Goal: Book appointment/travel/reservation

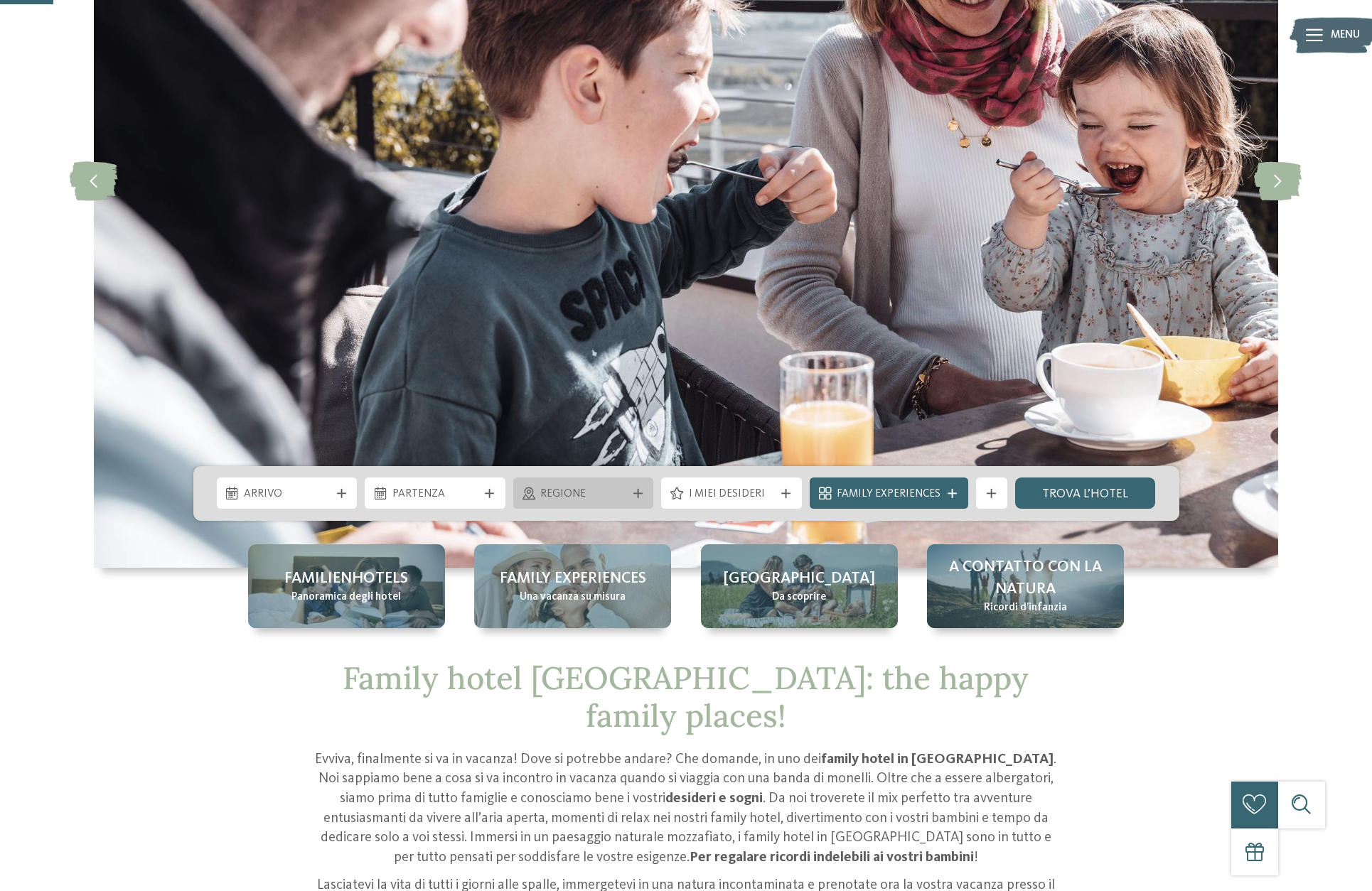
click at [636, 484] on div "Regione" at bounding box center [583, 493] width 140 height 32
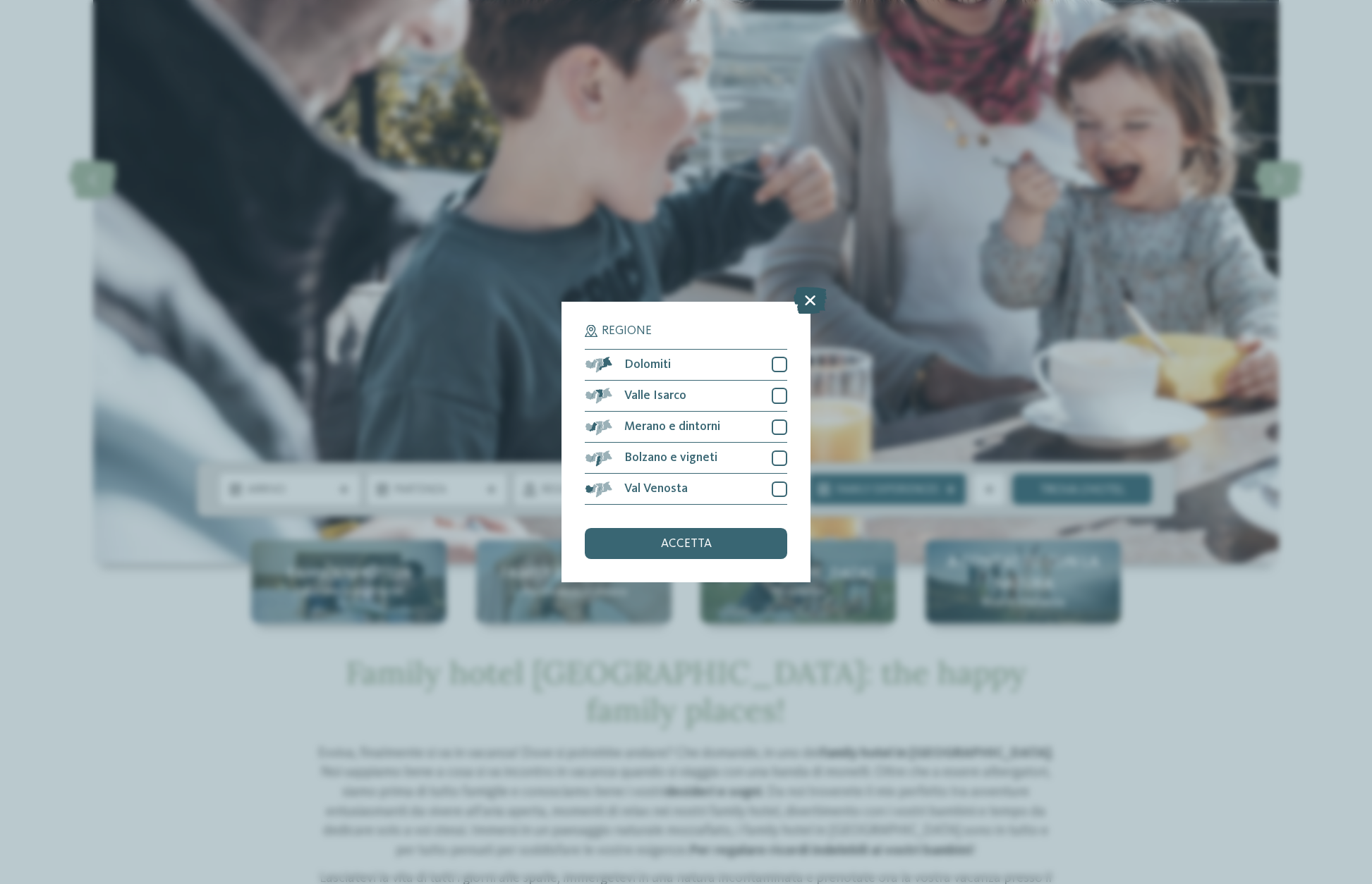
click at [810, 304] on icon at bounding box center [810, 300] width 33 height 27
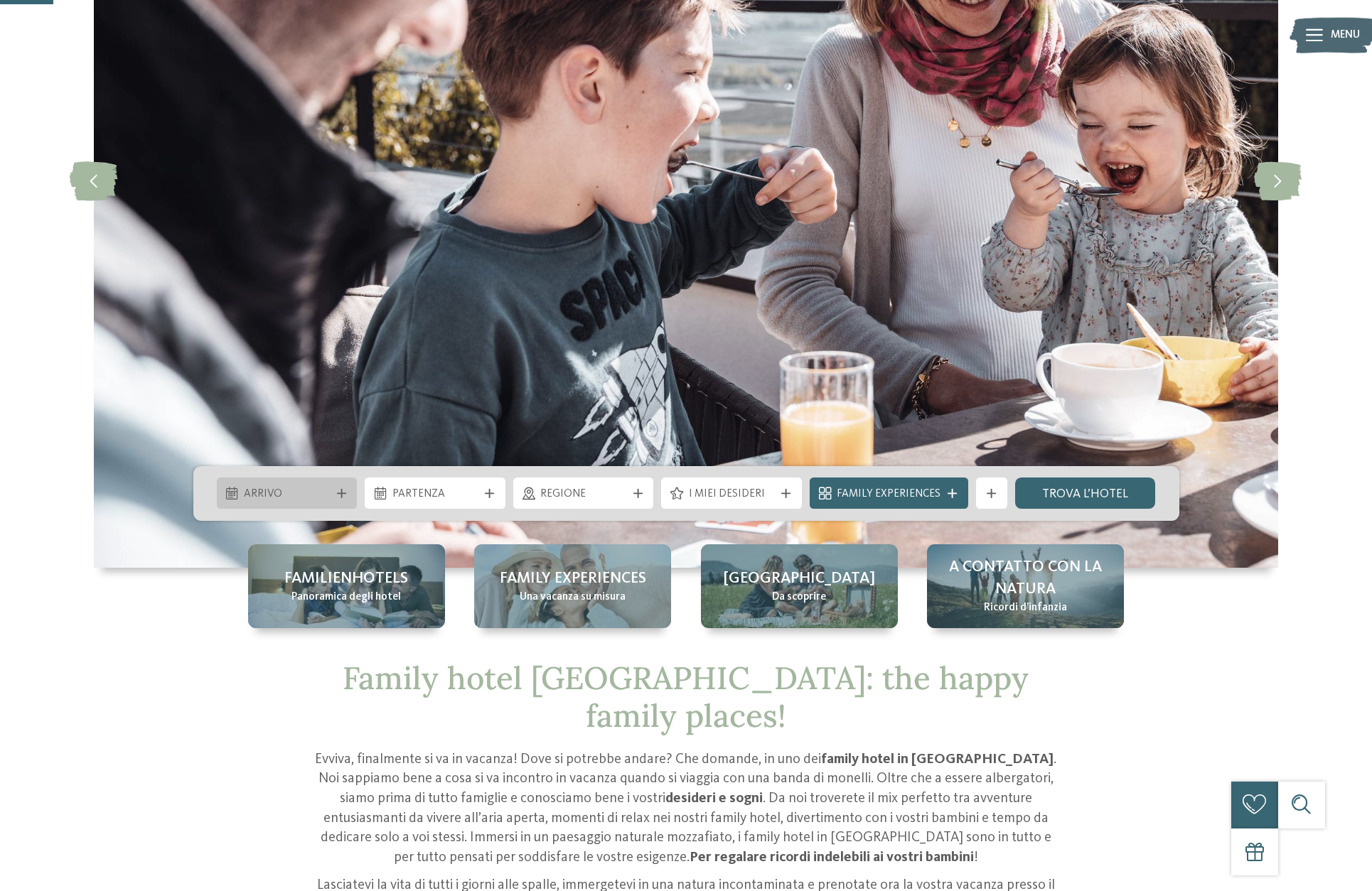
click at [326, 490] on span "Arrivo" at bounding box center [286, 494] width 86 height 15
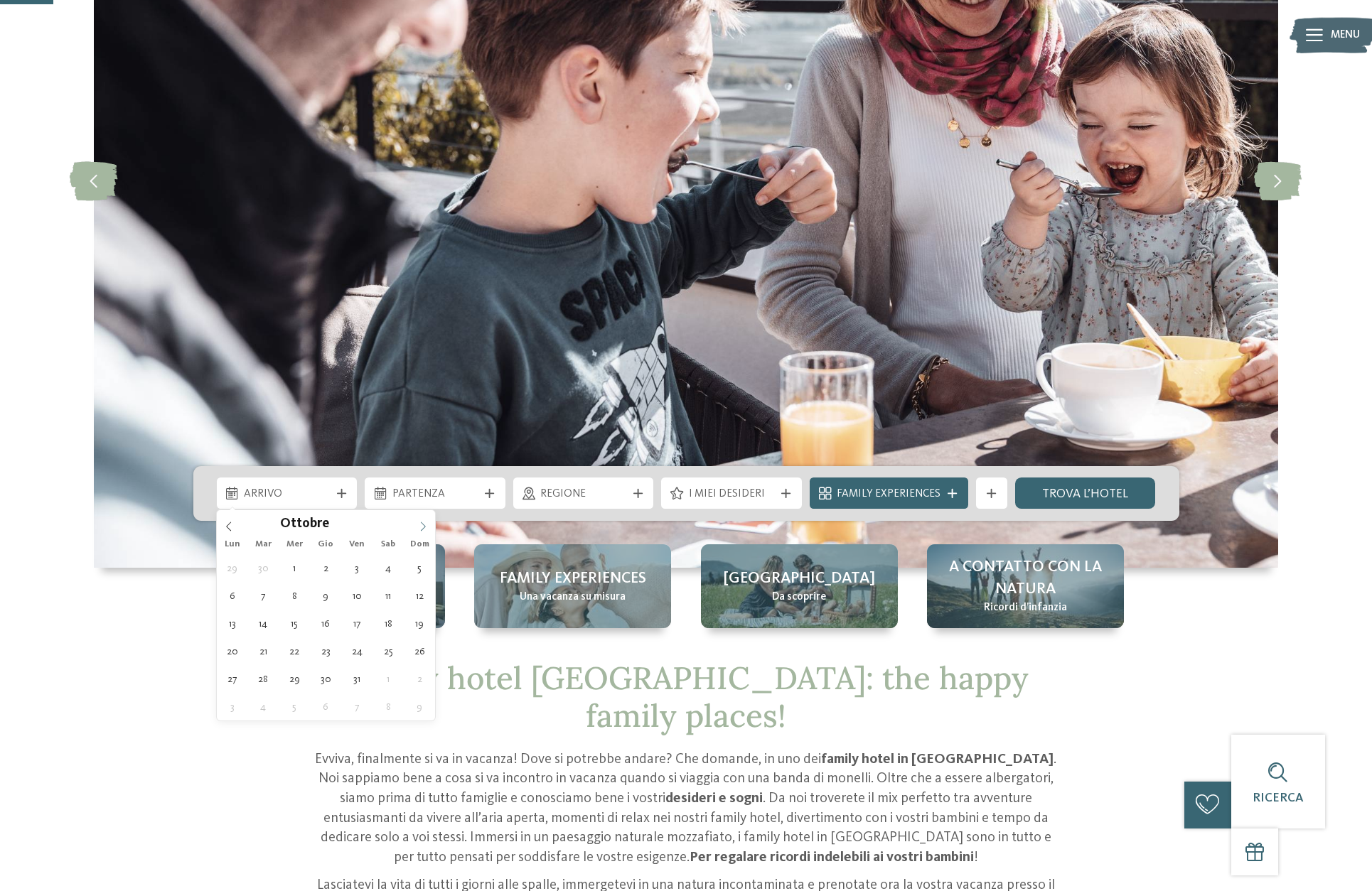
click at [425, 520] on span at bounding box center [423, 522] width 24 height 24
type div "12.10.2025"
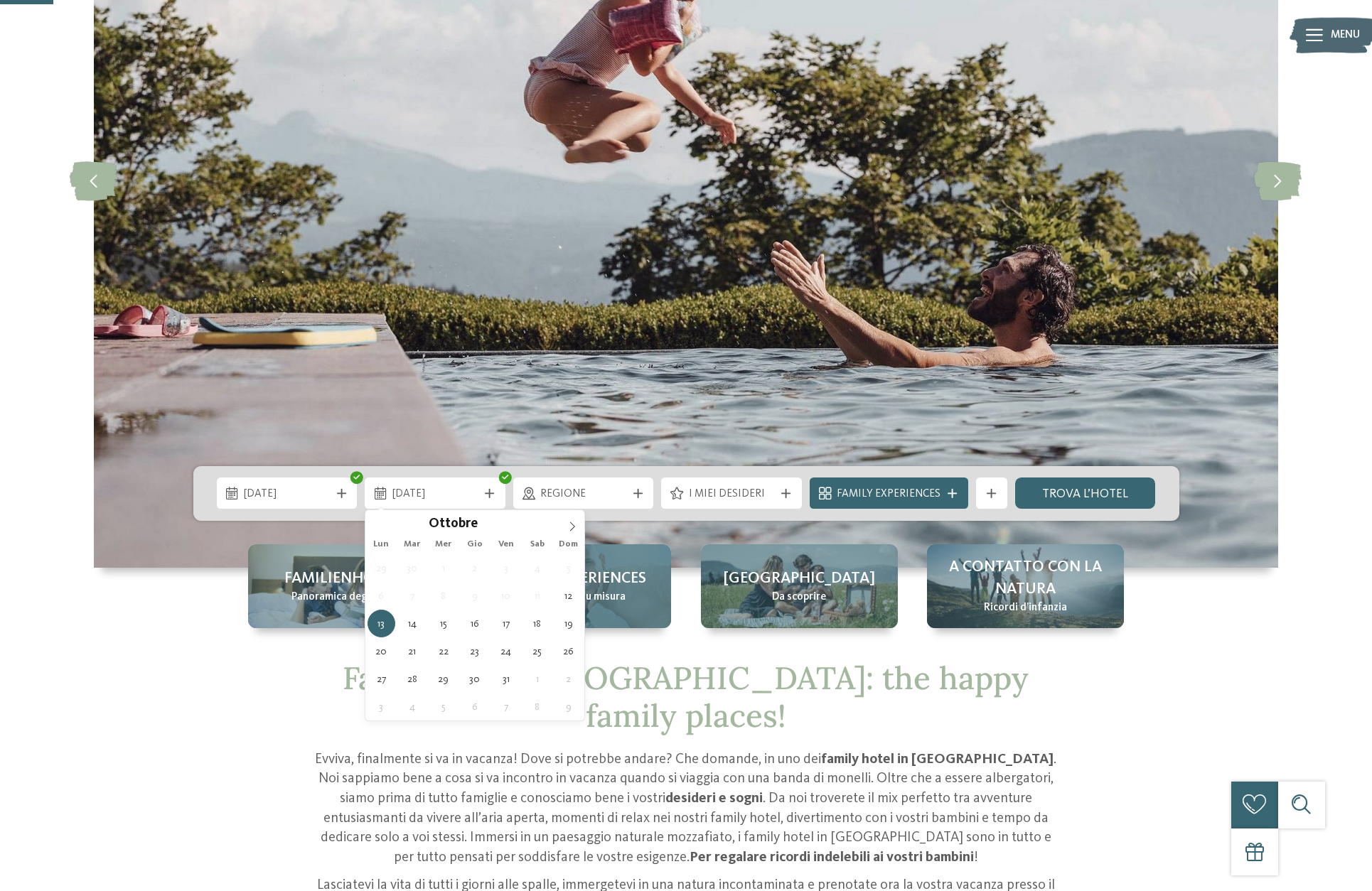
type div "19.10.2025"
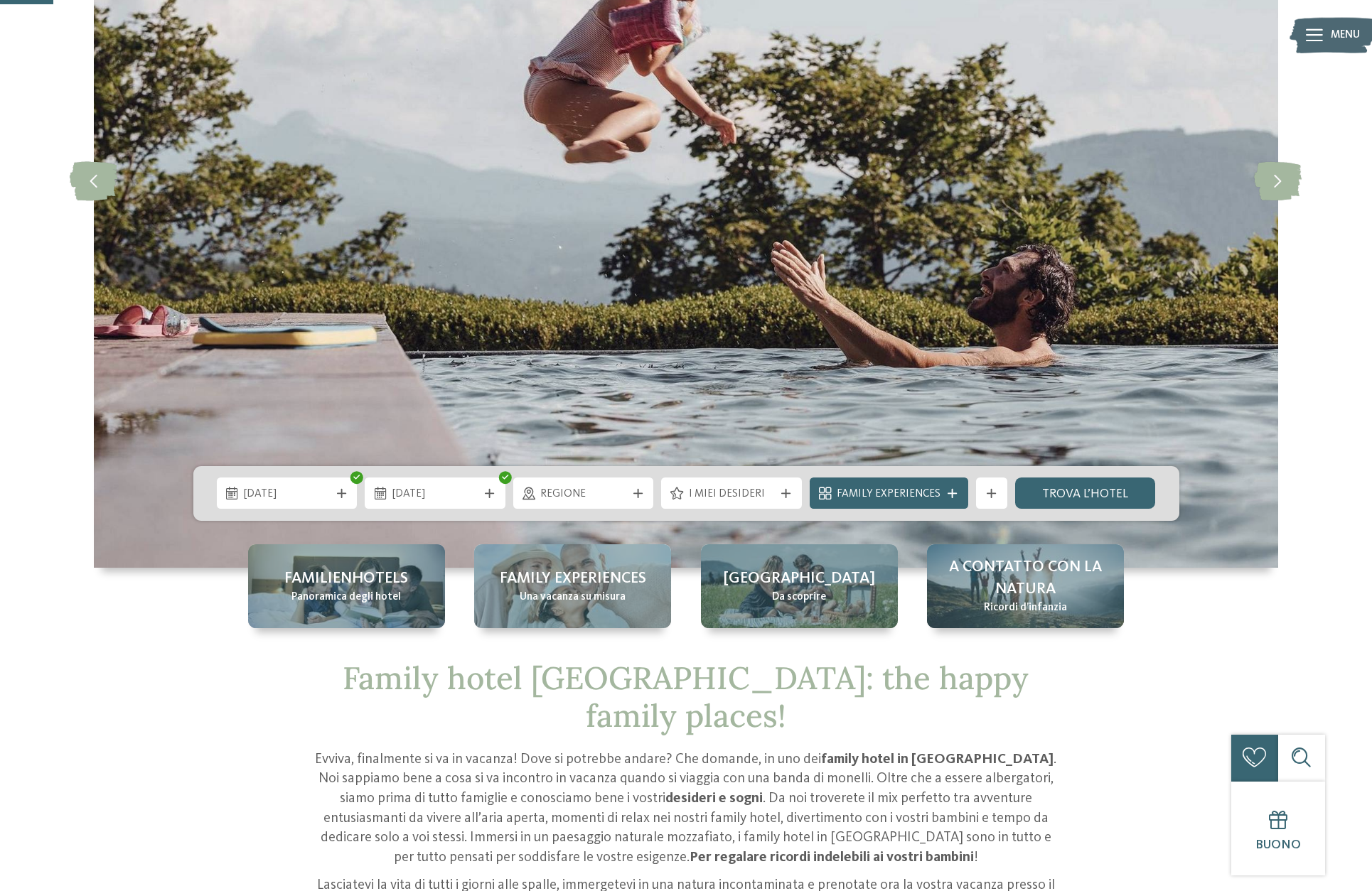
click at [638, 493] on icon at bounding box center [638, 493] width 9 height 9
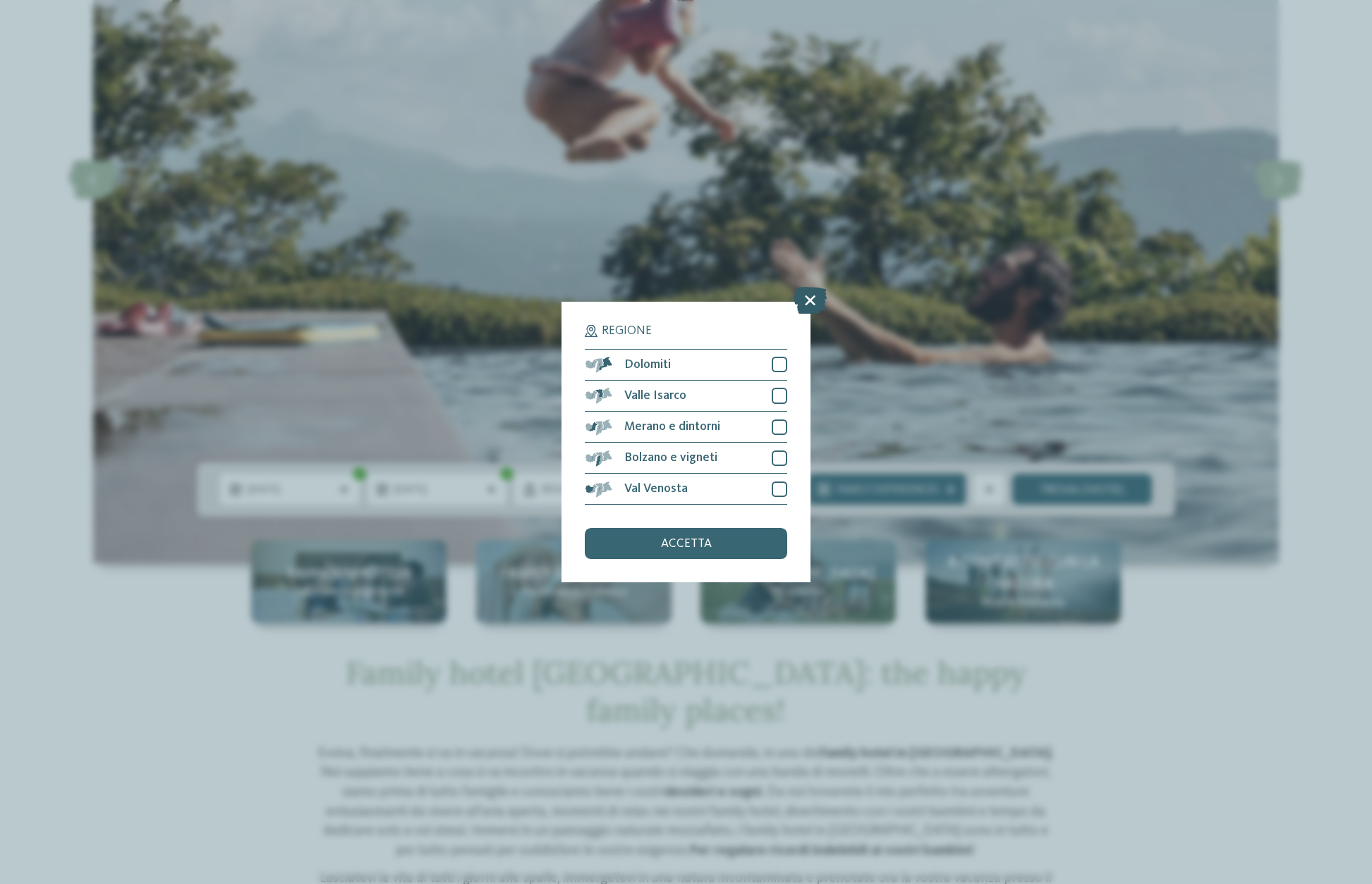
click at [808, 296] on icon at bounding box center [810, 300] width 33 height 27
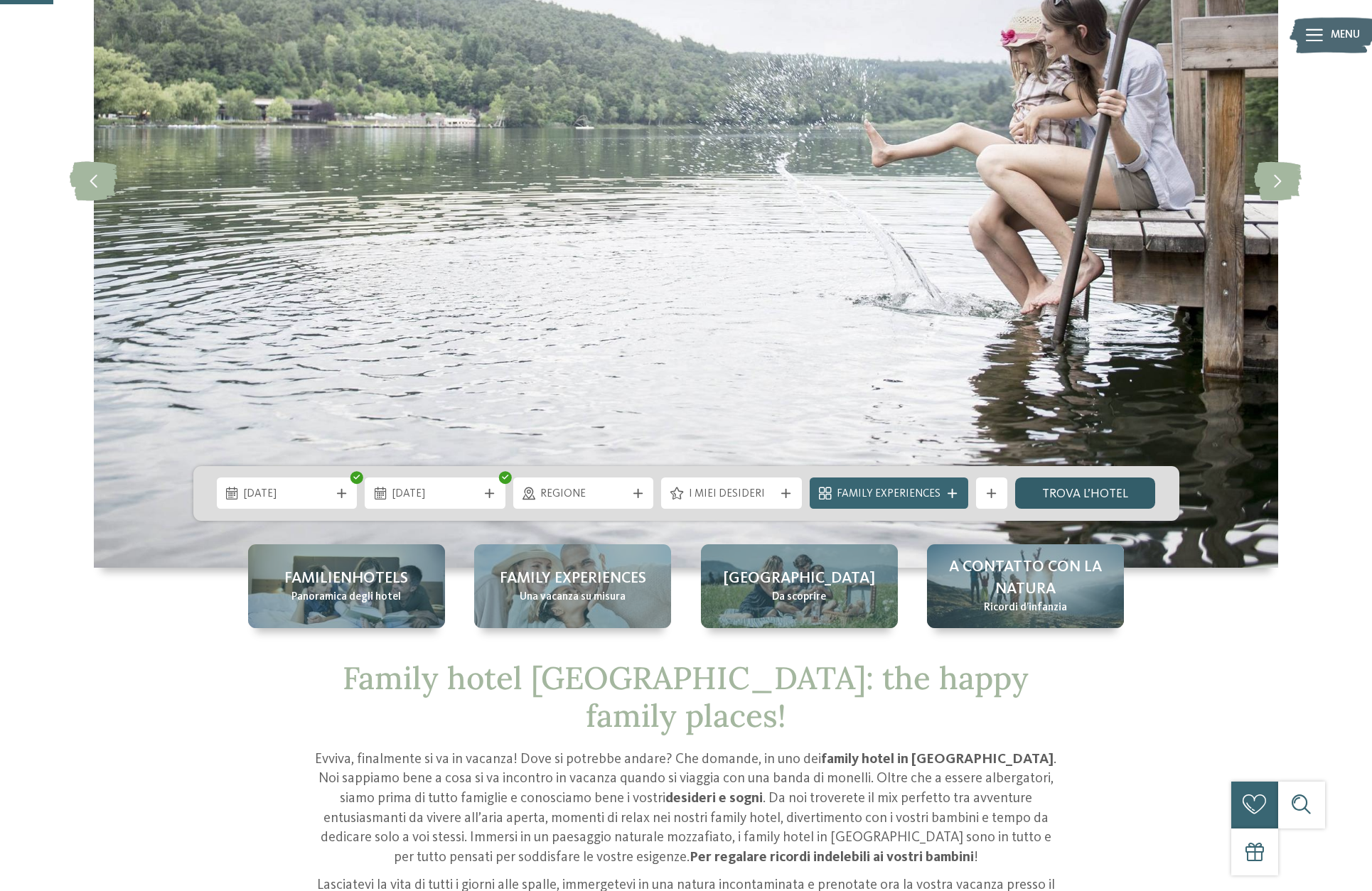
click at [1052, 491] on link "trova l’hotel" at bounding box center [1085, 493] width 140 height 32
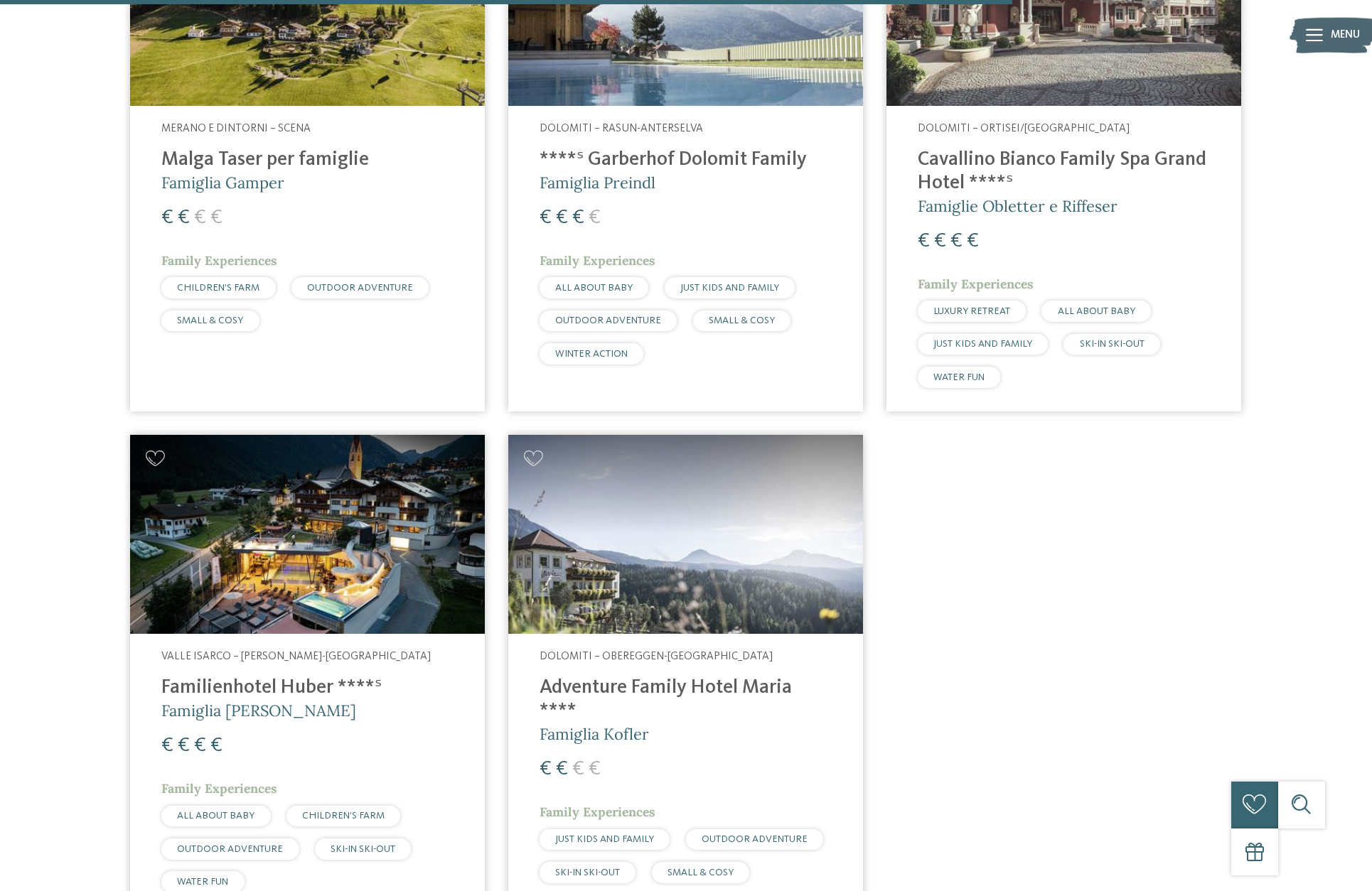
scroll to position [2866, 0]
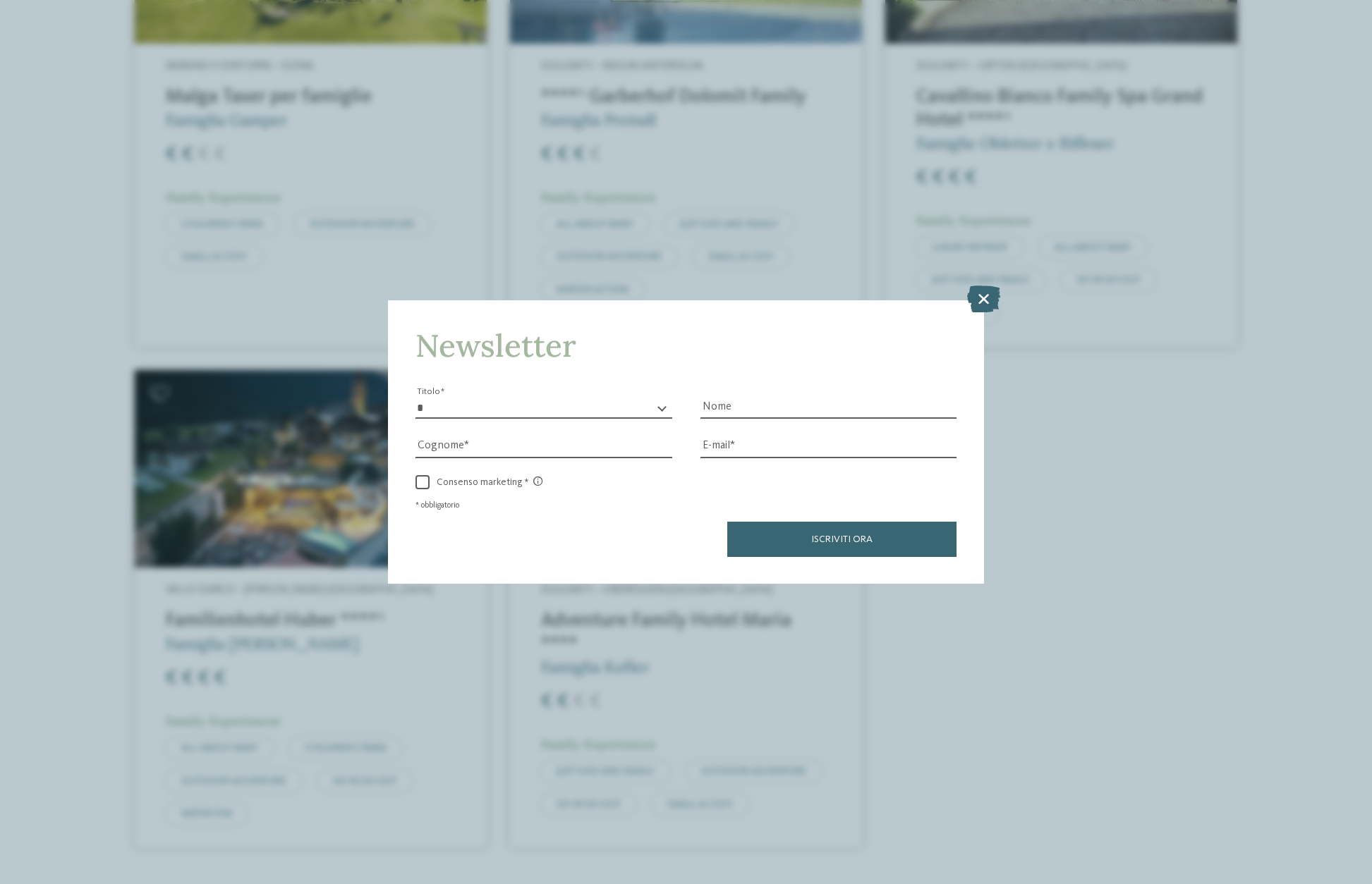
drag, startPoint x: 971, startPoint y: 288, endPoint x: 973, endPoint y: 276, distance: 12.2
click at [972, 289] on icon at bounding box center [983, 299] width 33 height 27
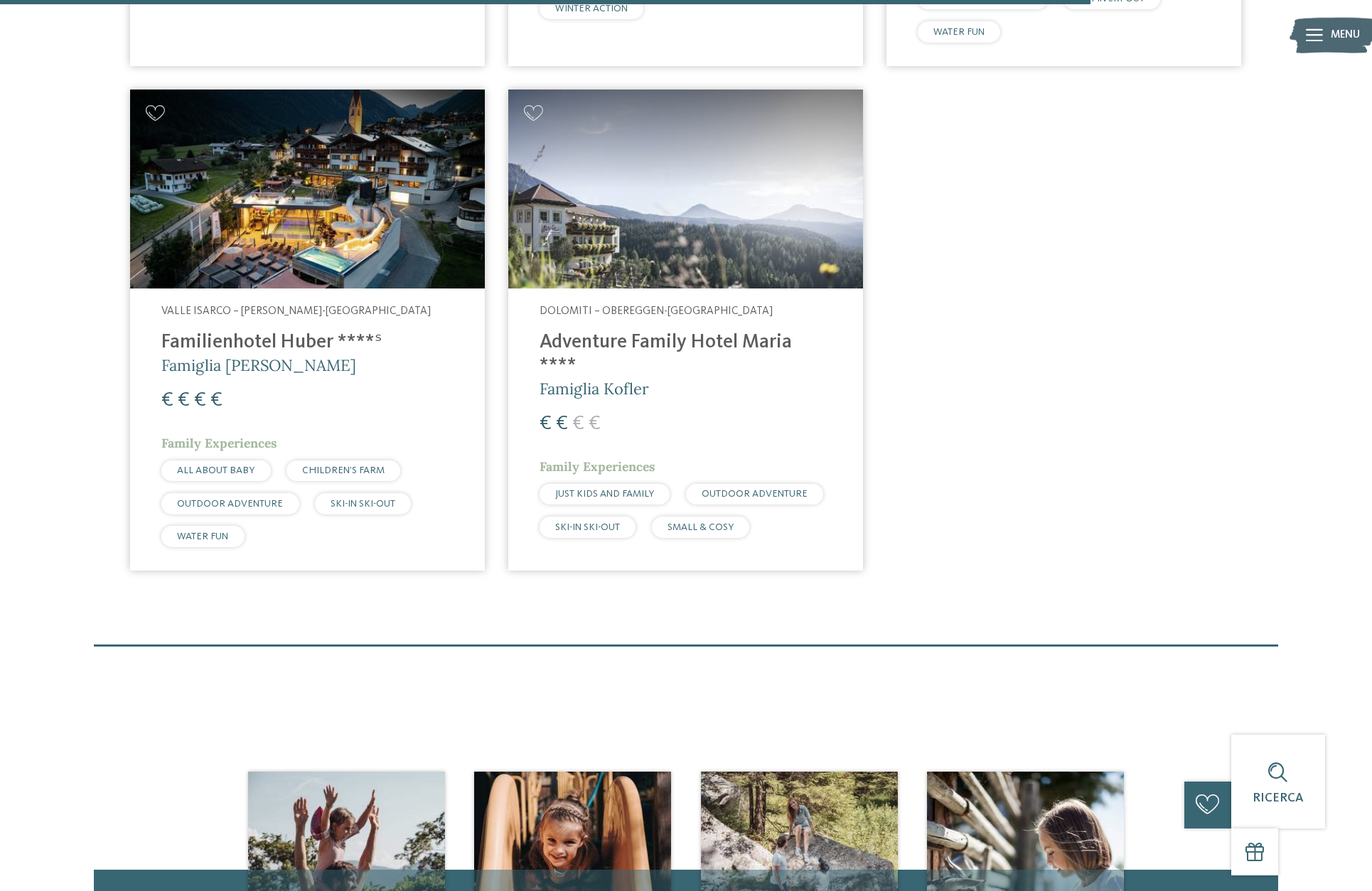
scroll to position [3150, 0]
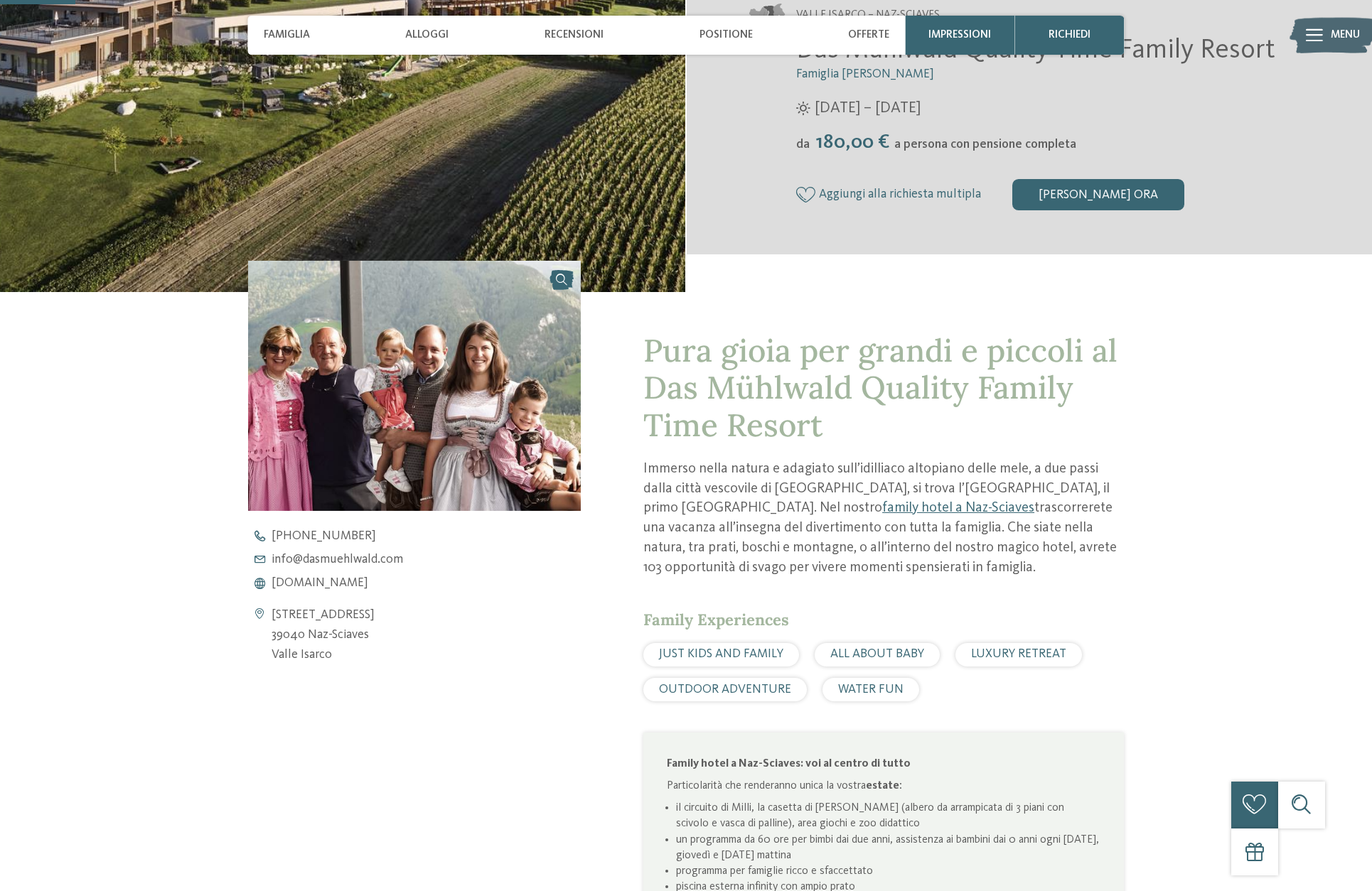
scroll to position [569, 0]
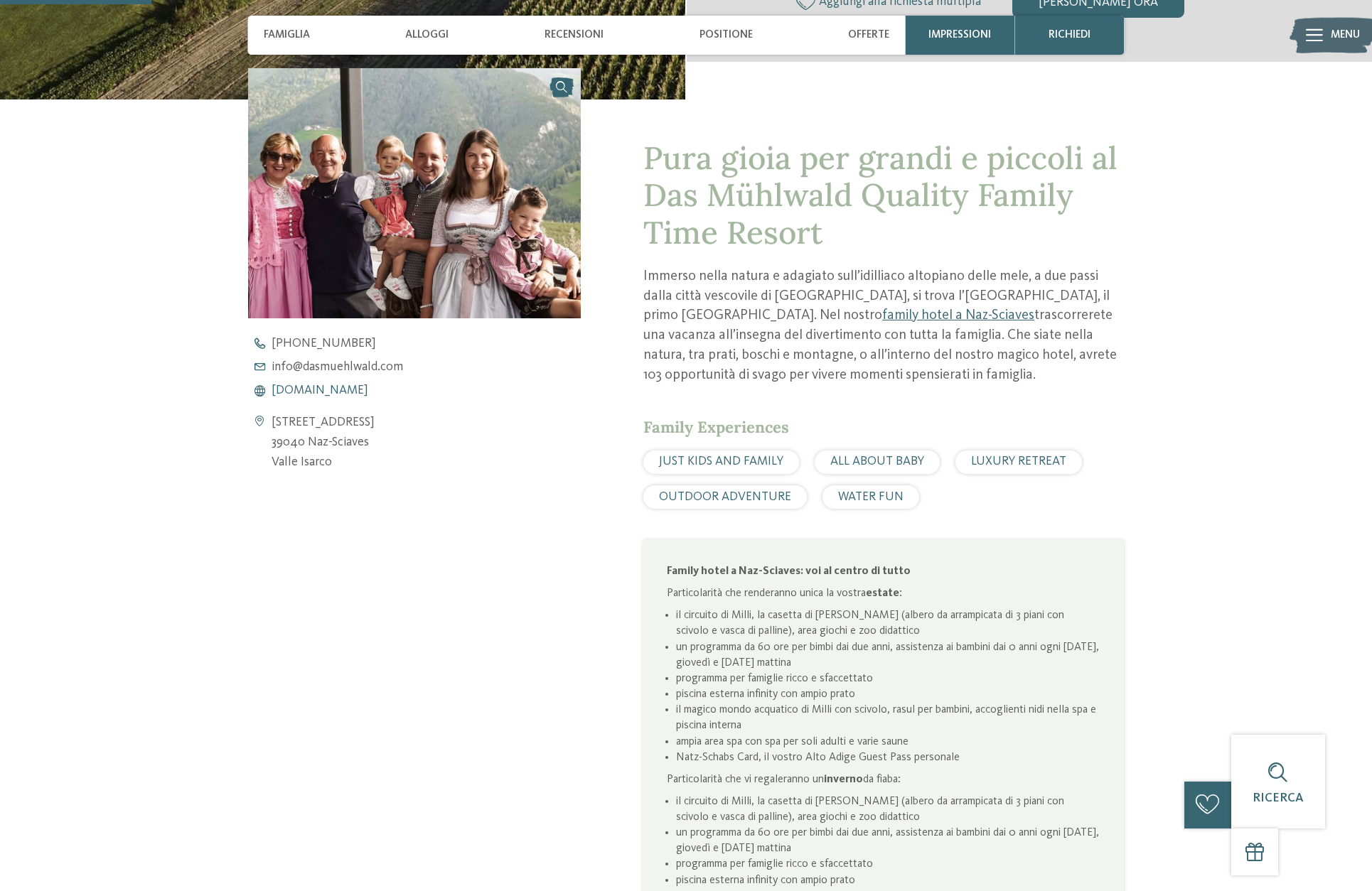
click at [346, 390] on span "[DOMAIN_NAME]" at bounding box center [320, 391] width 97 height 13
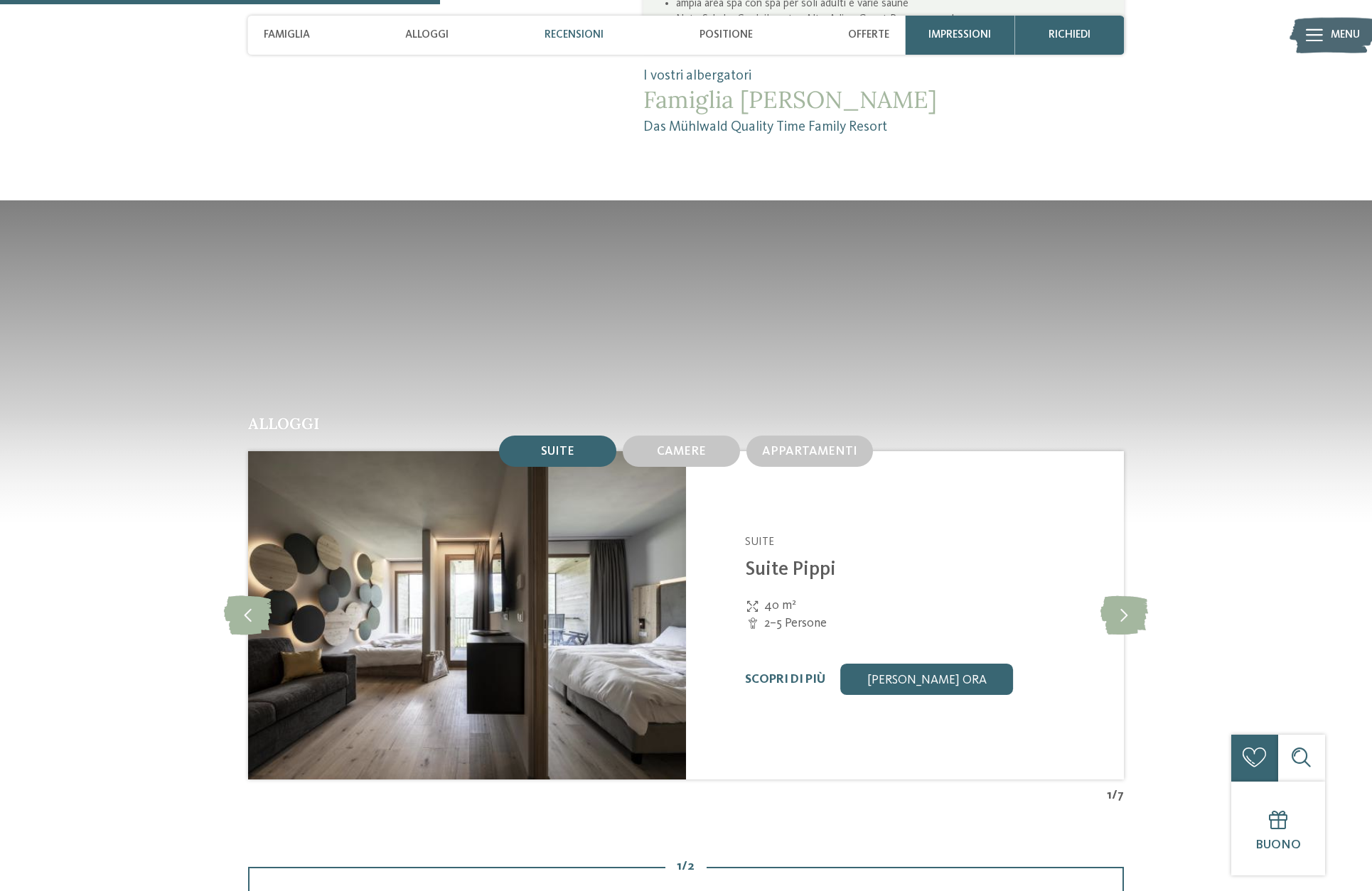
scroll to position [1706, 0]
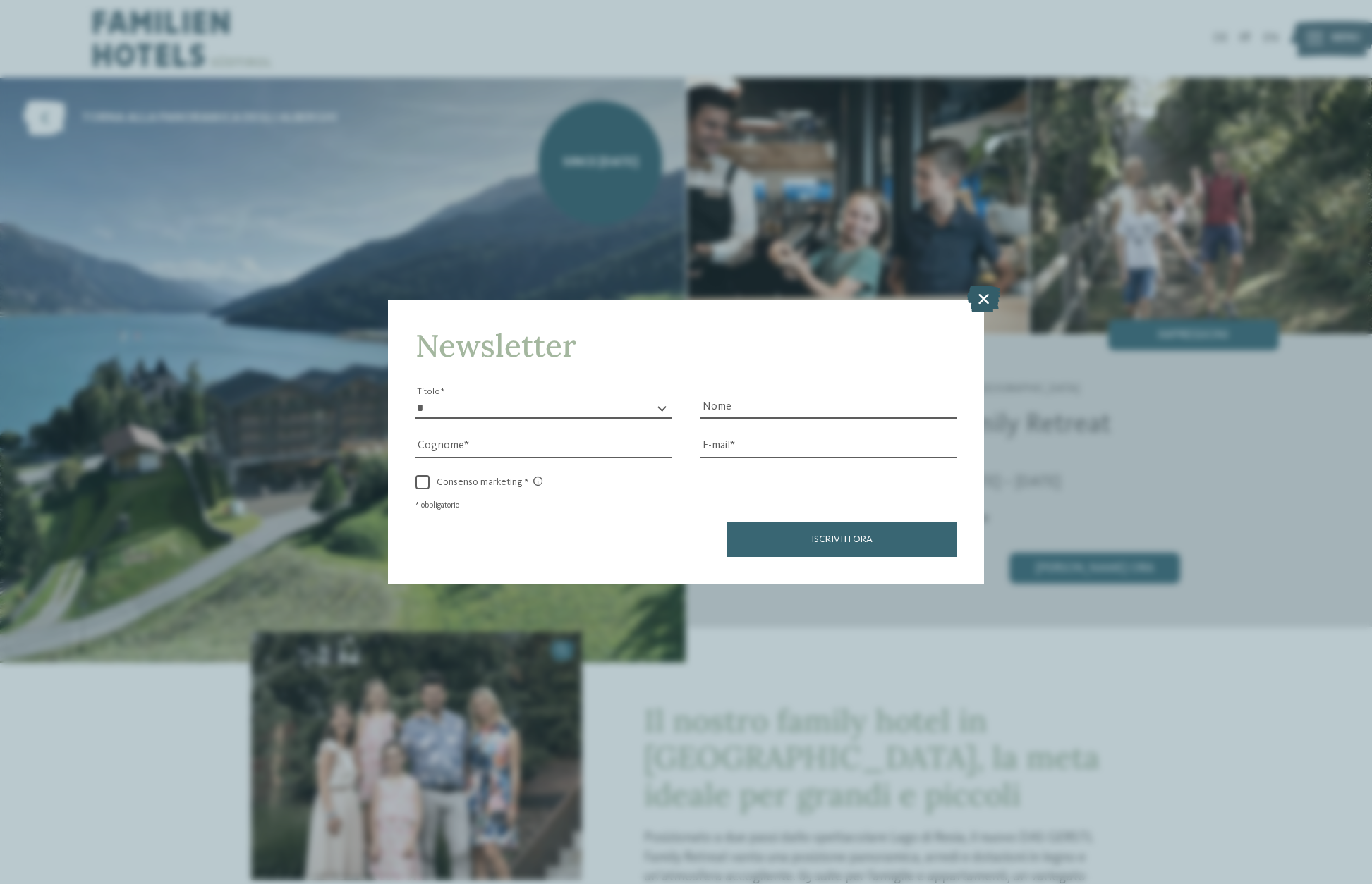
click at [988, 297] on icon at bounding box center [983, 299] width 33 height 27
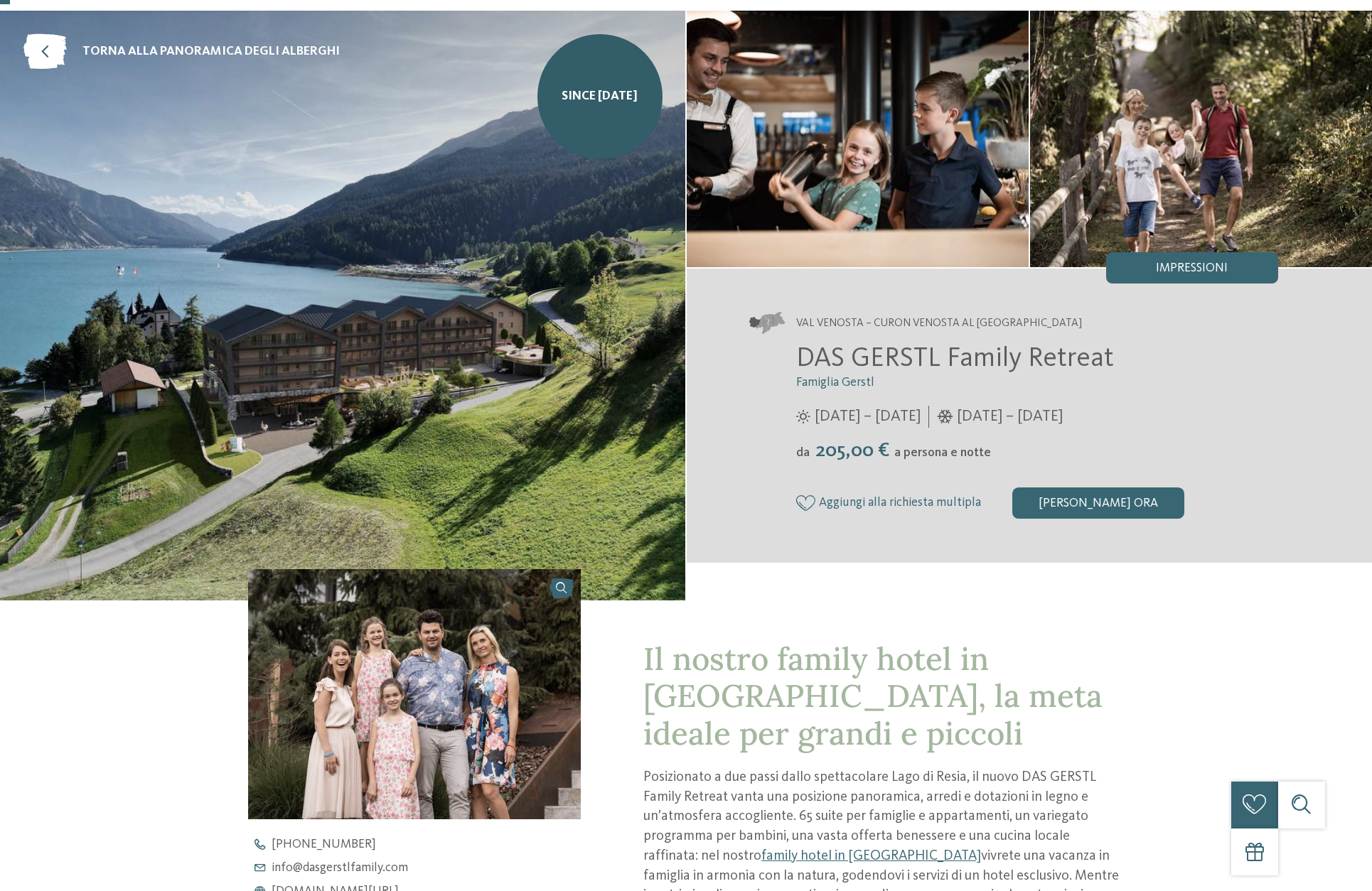
scroll to position [71, 0]
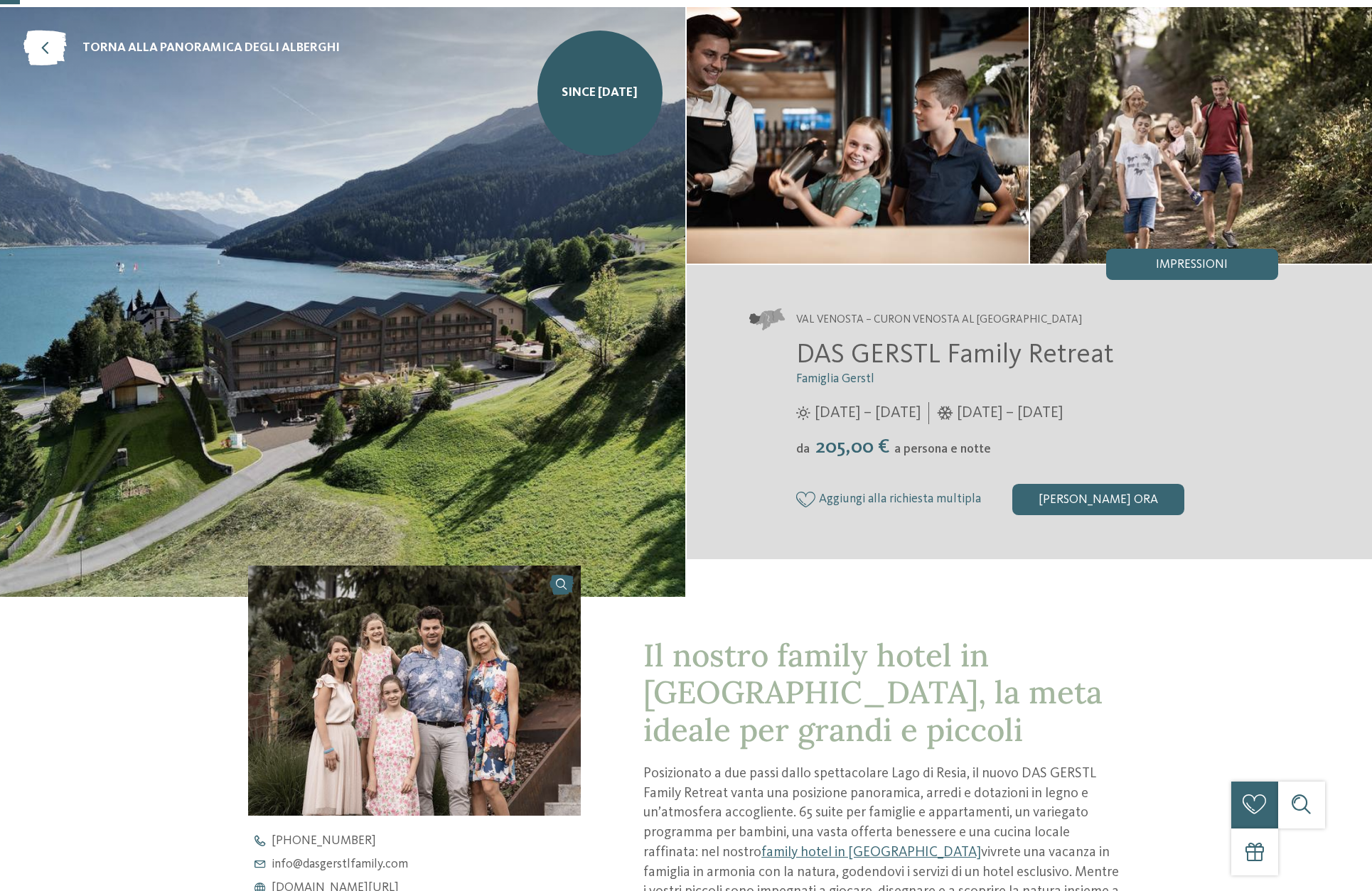
click at [832, 376] on span "Famiglia Gerstl" at bounding box center [835, 378] width 78 height 12
click at [834, 359] on span "DAS GERSTL Family Retreat" at bounding box center [955, 356] width 318 height 27
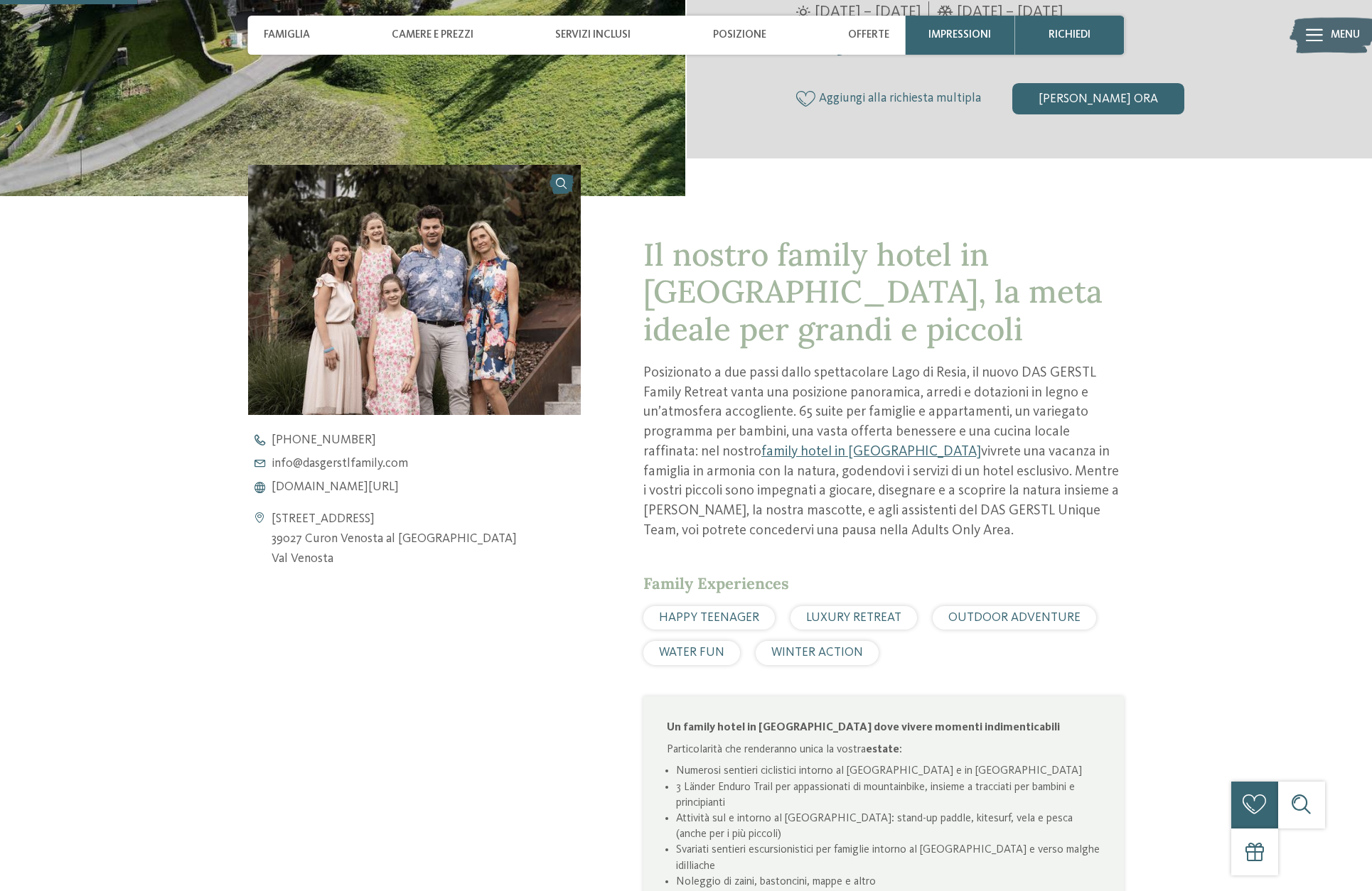
scroll to position [497, 0]
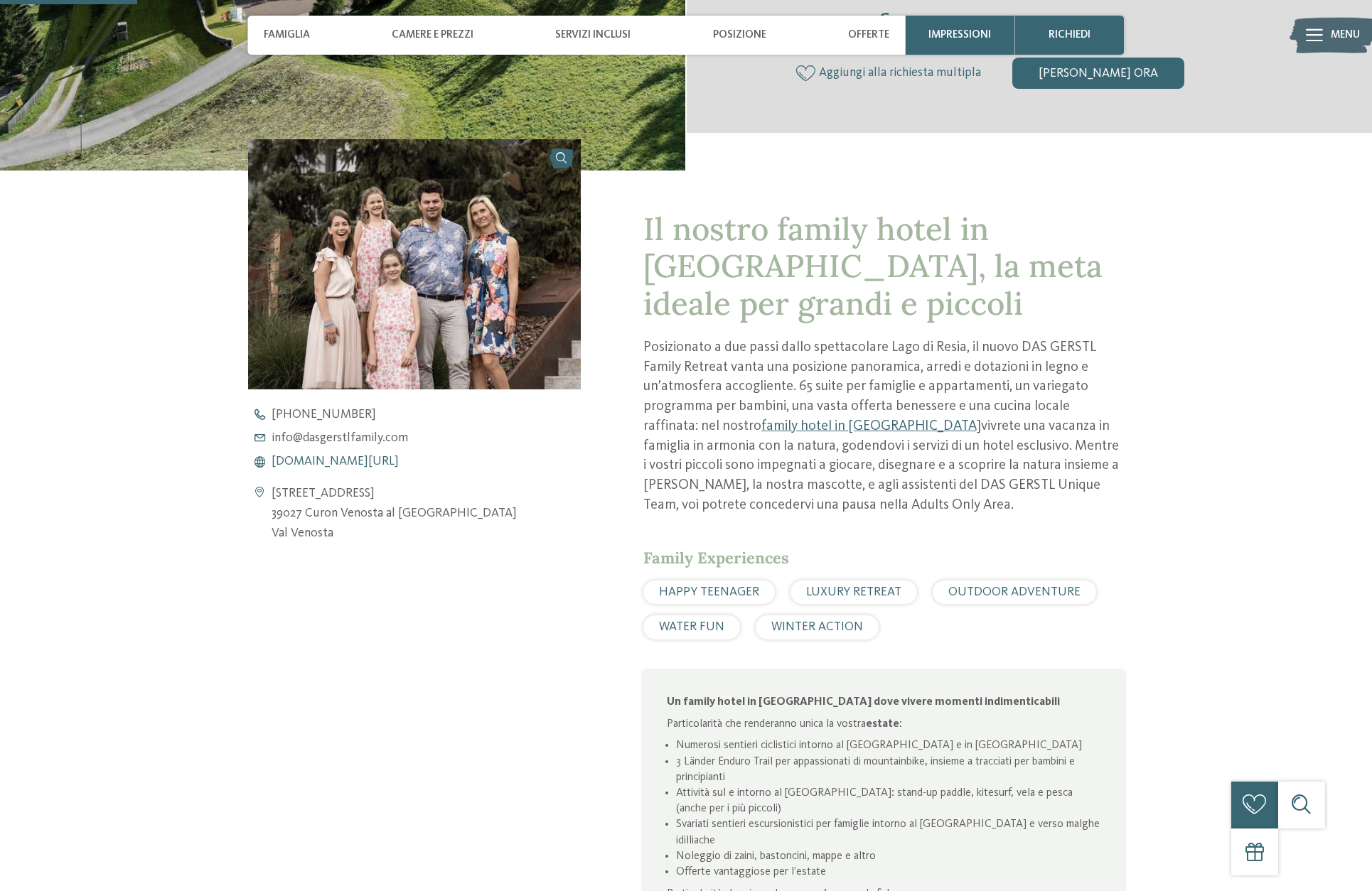
click at [319, 459] on span "www.dasgerstlfamily.com/it" at bounding box center [335, 462] width 127 height 13
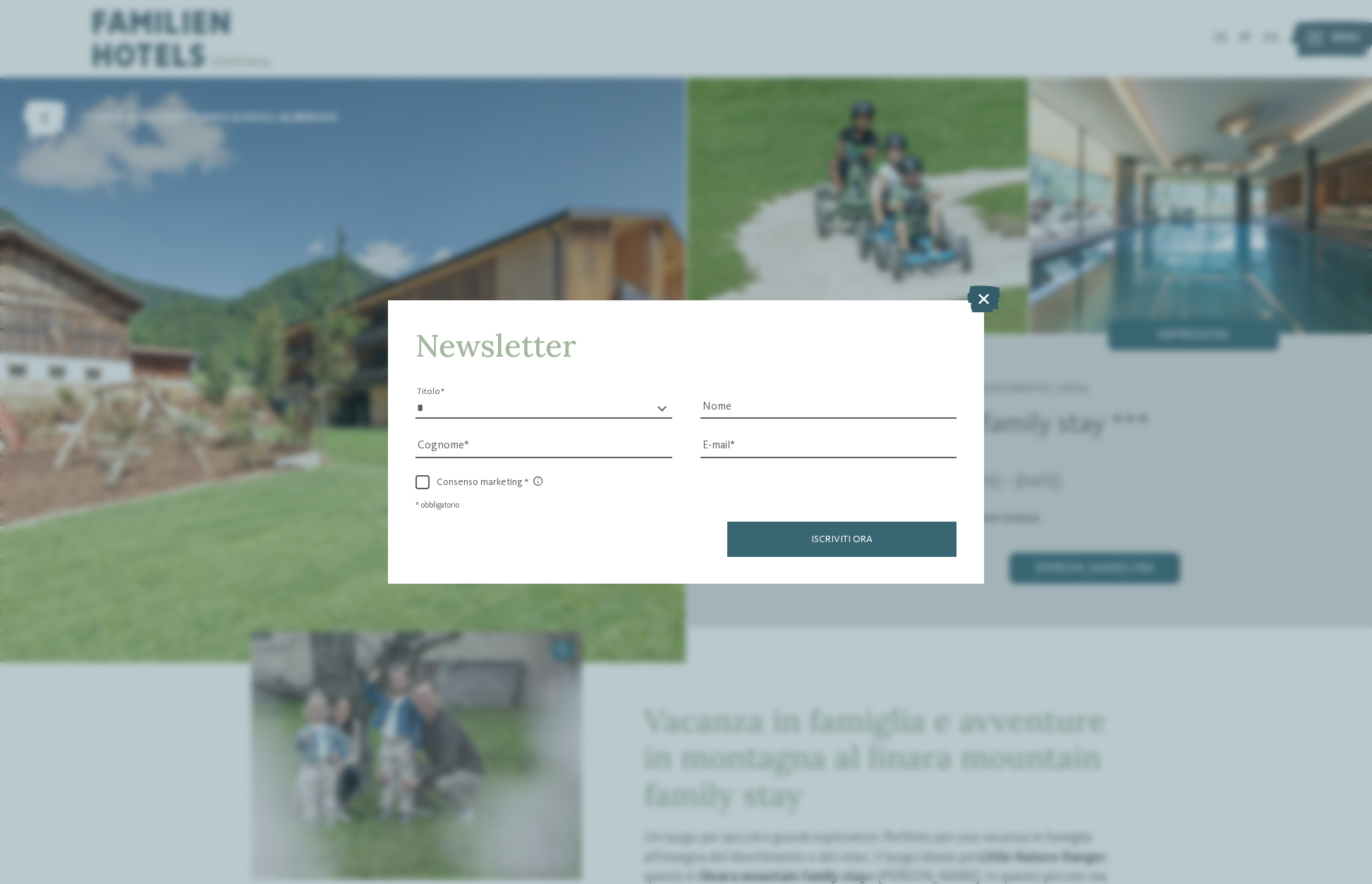
click at [987, 300] on icon at bounding box center [983, 299] width 33 height 27
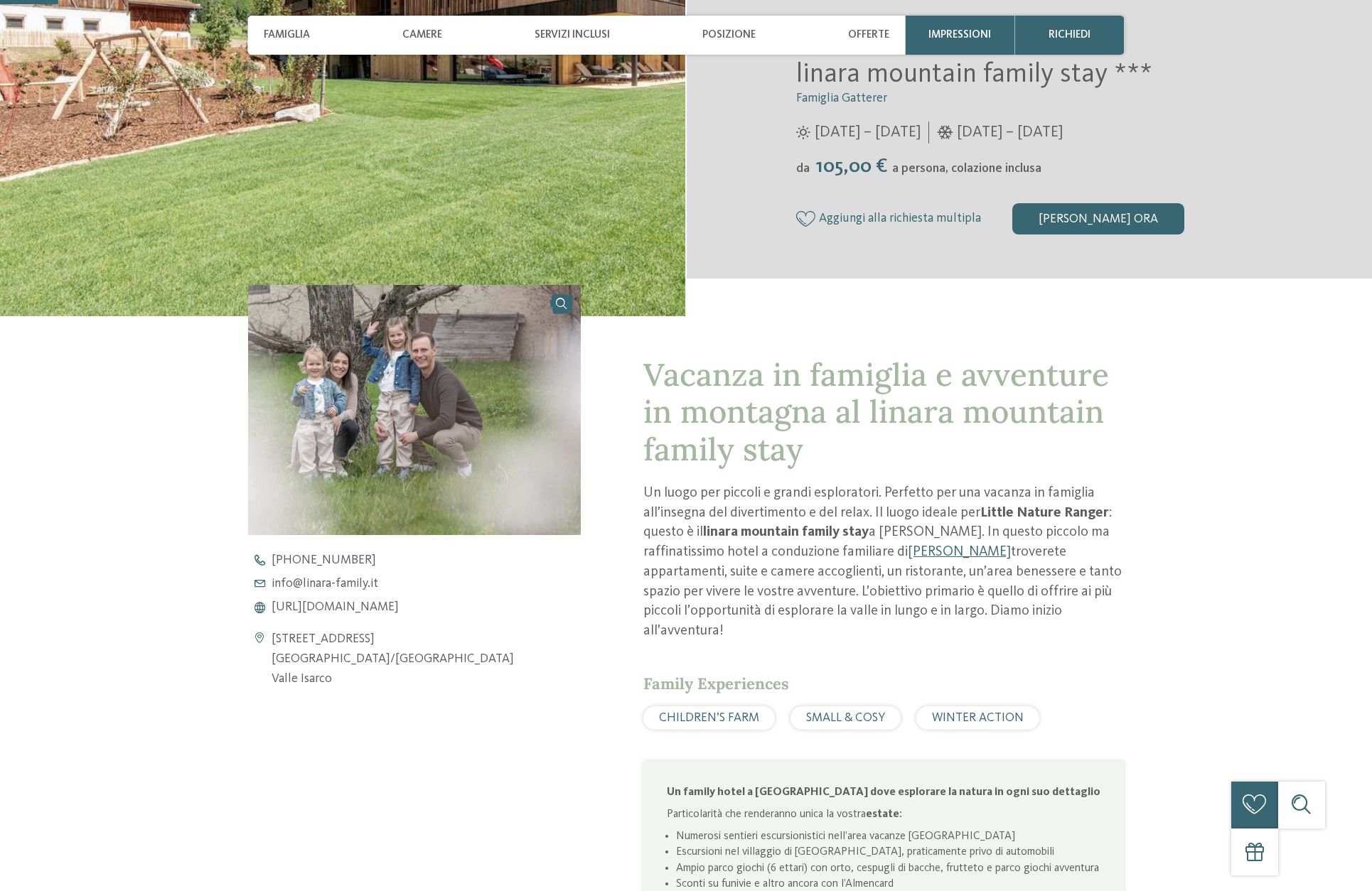
scroll to position [355, 0]
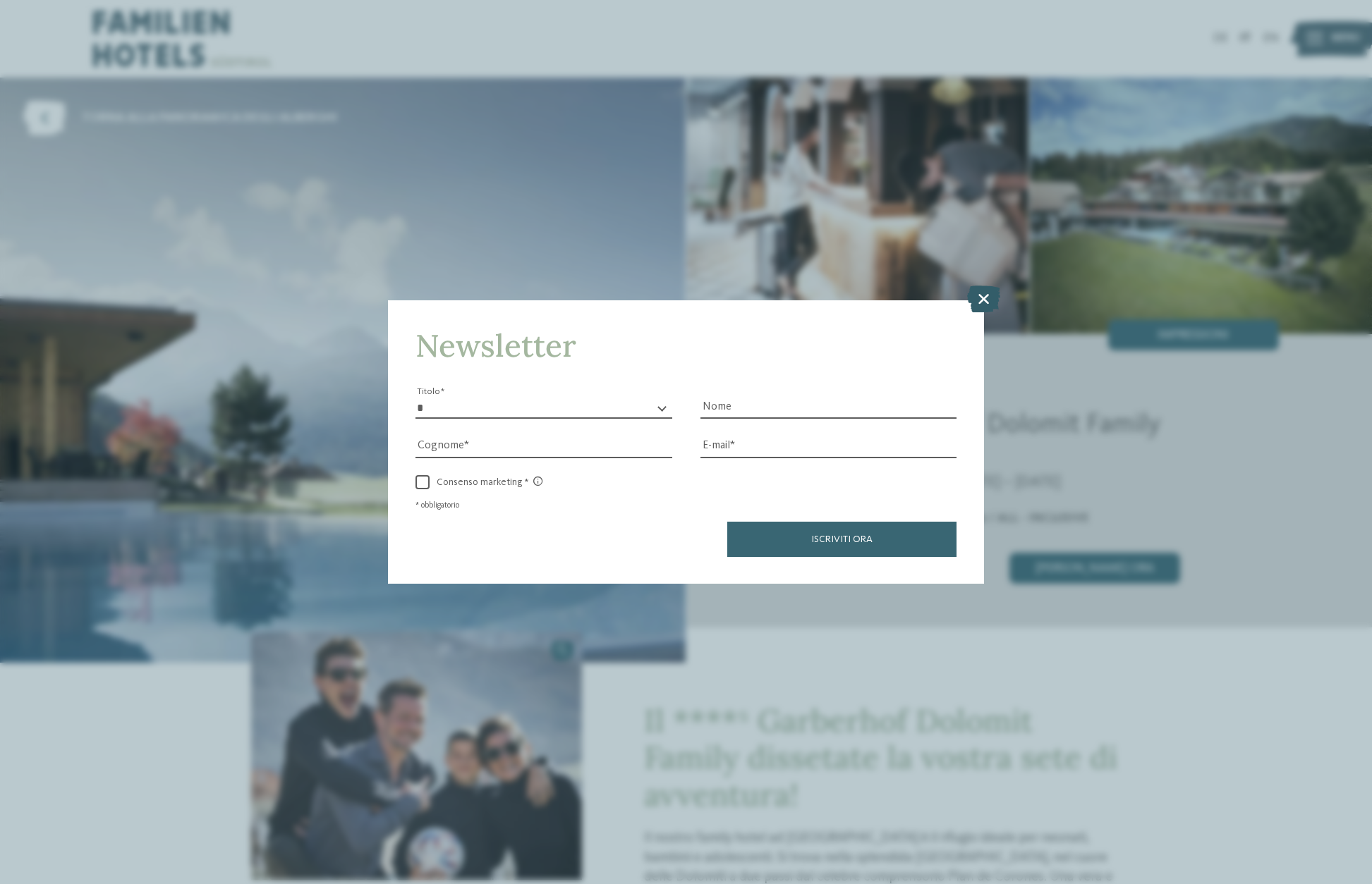
click at [984, 300] on icon at bounding box center [983, 299] width 33 height 27
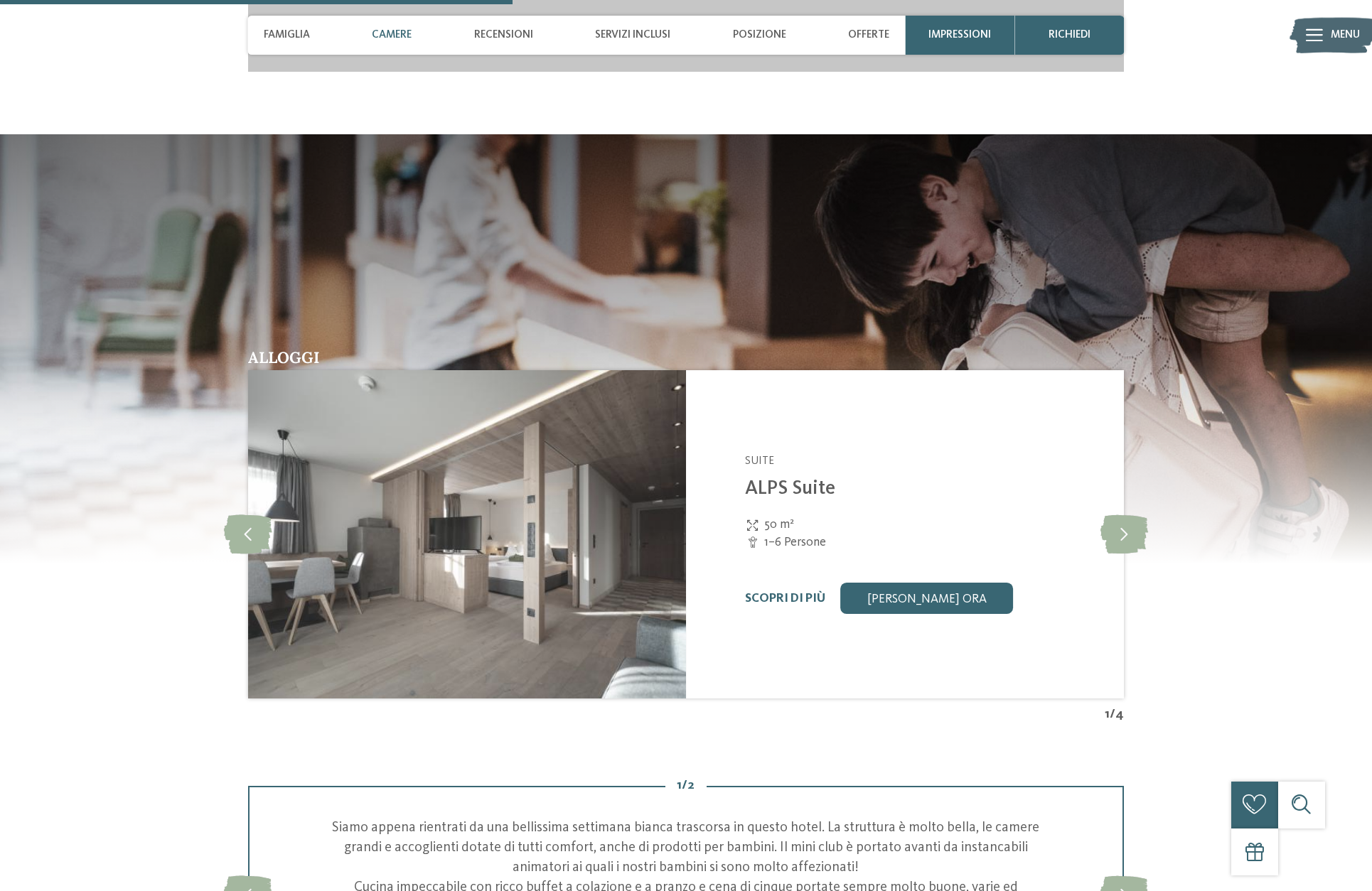
scroll to position [2203, 0]
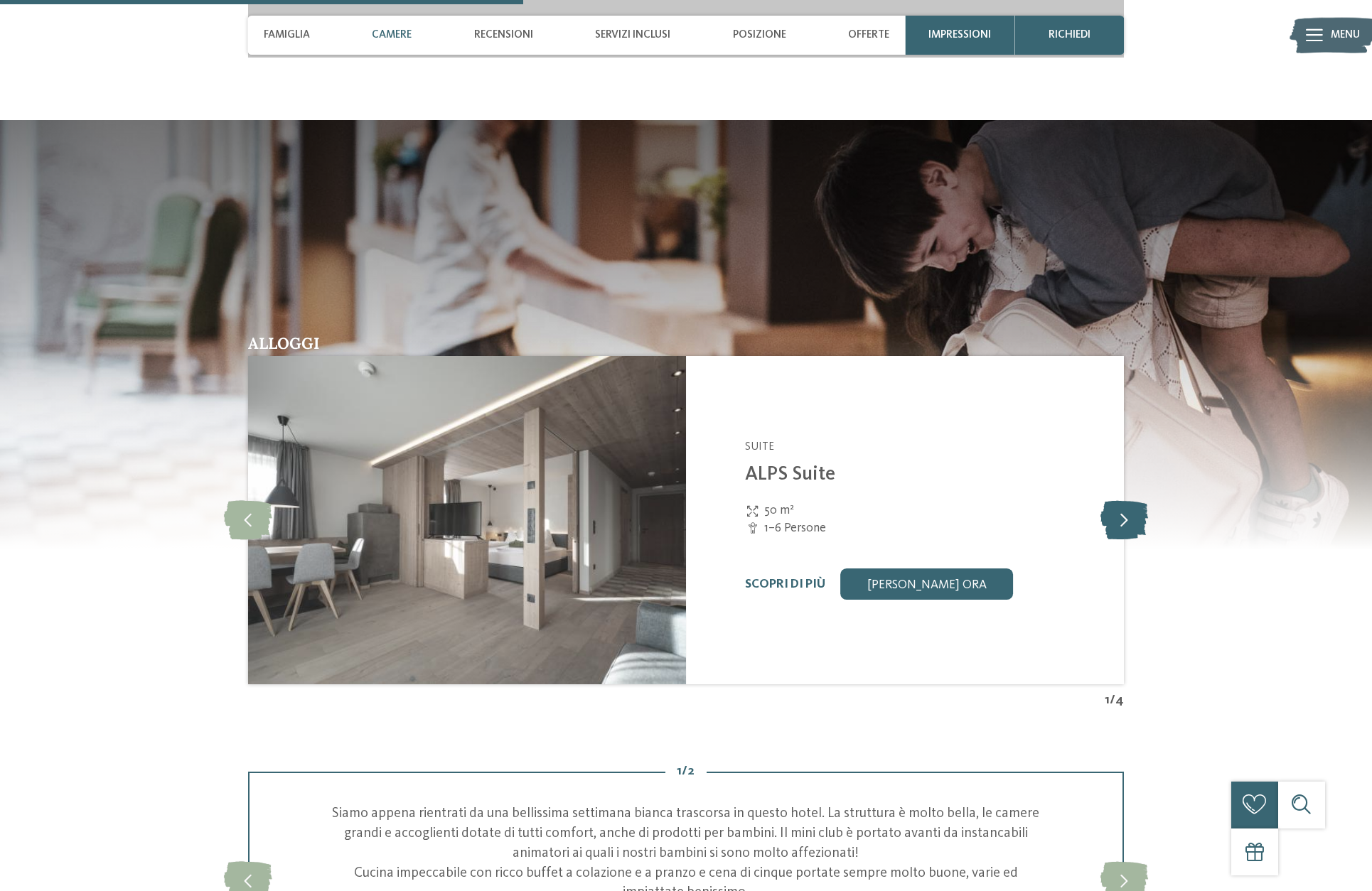
click at [1120, 519] on icon at bounding box center [1124, 520] width 48 height 39
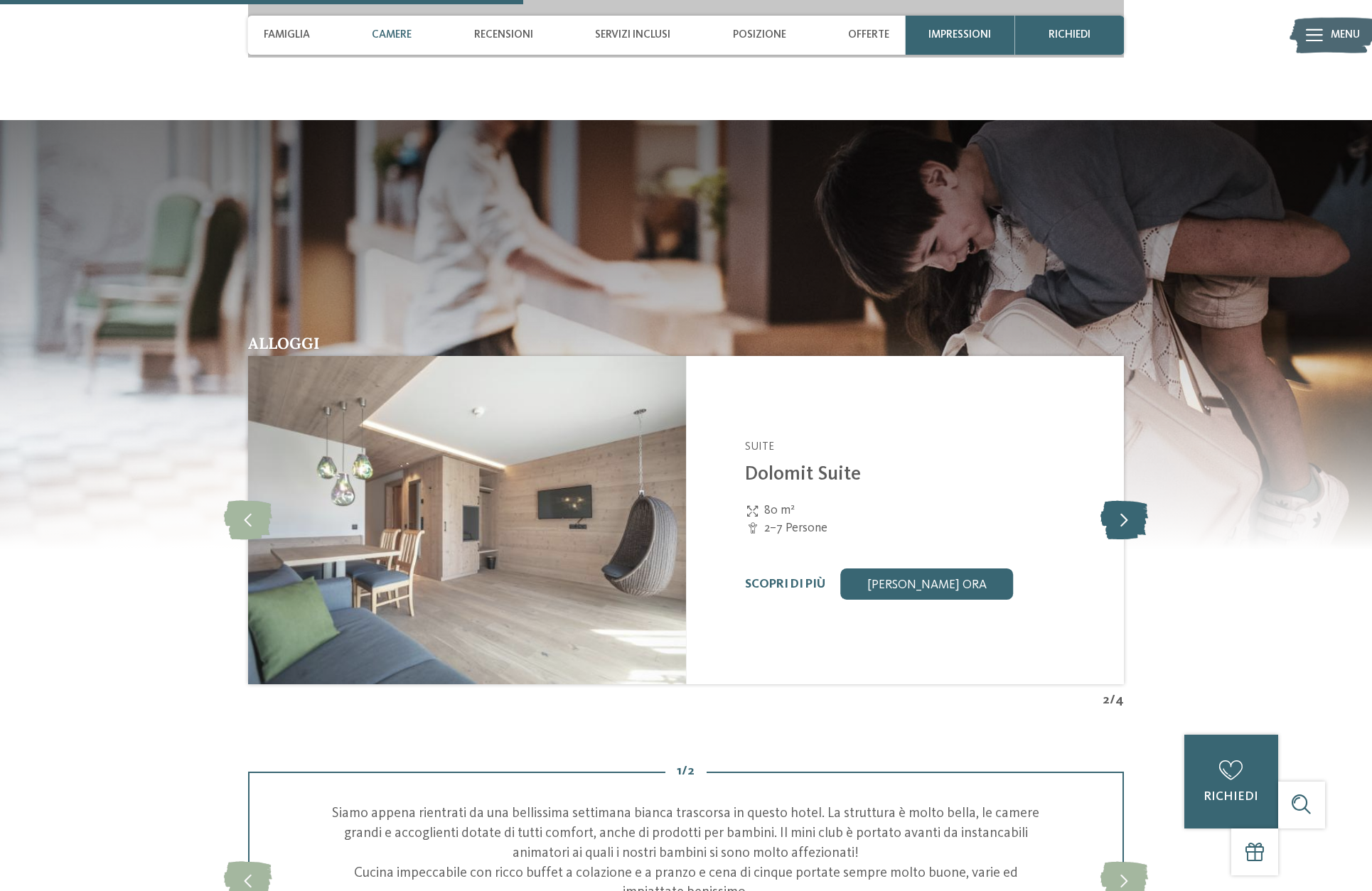
click at [1120, 519] on icon at bounding box center [1124, 520] width 48 height 39
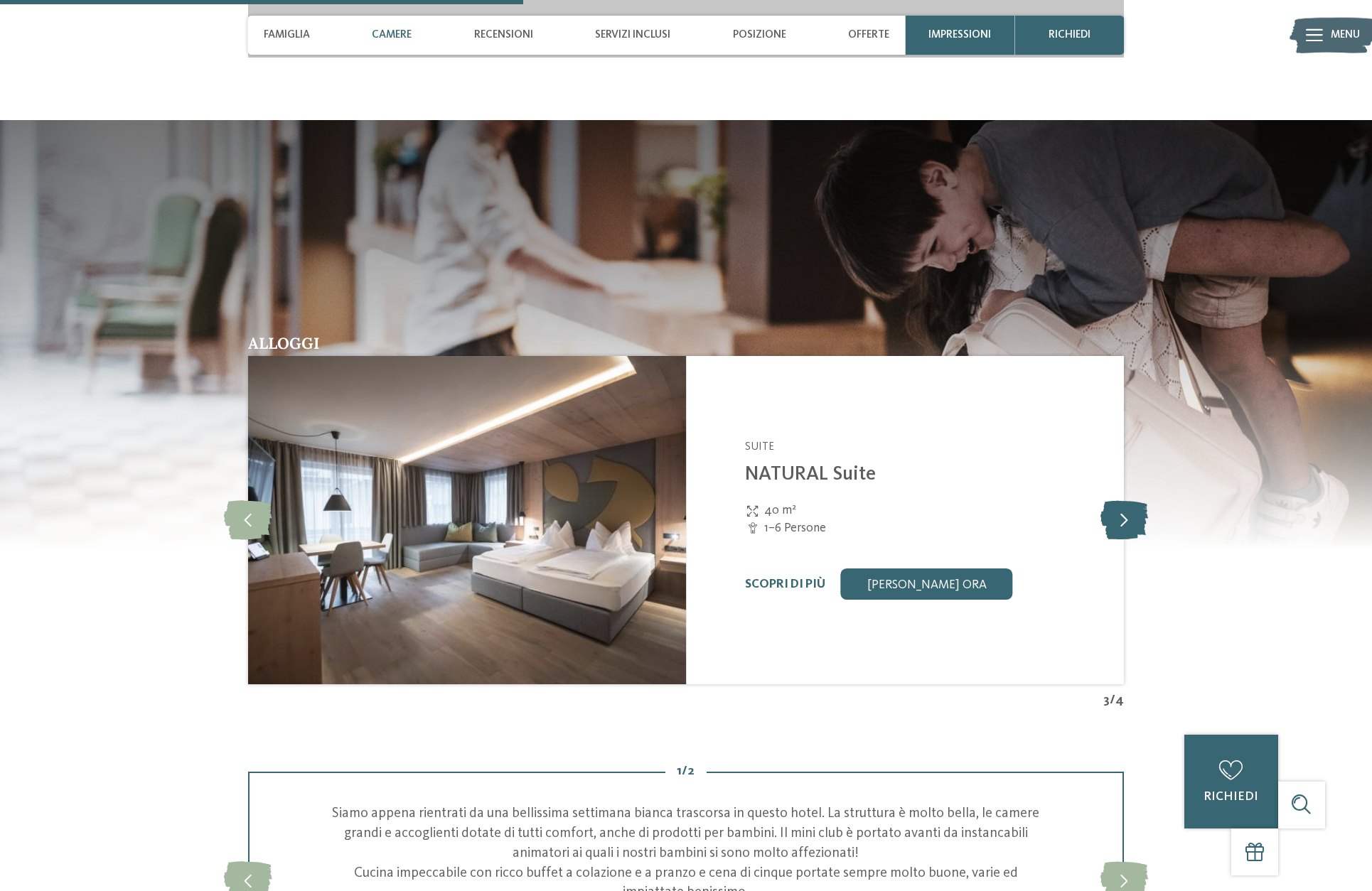
click at [1120, 519] on icon at bounding box center [1124, 520] width 48 height 39
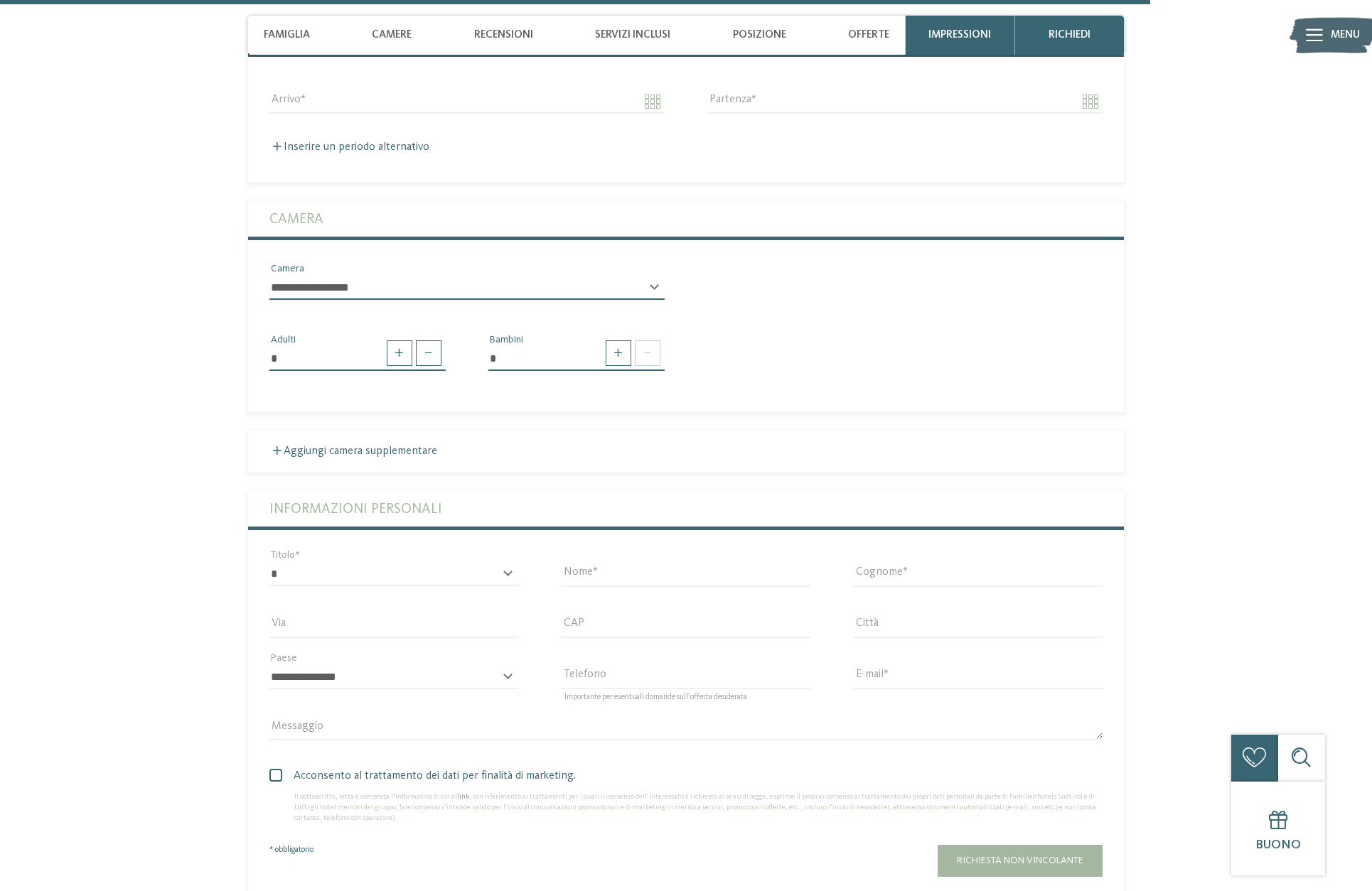
scroll to position [4975, 0]
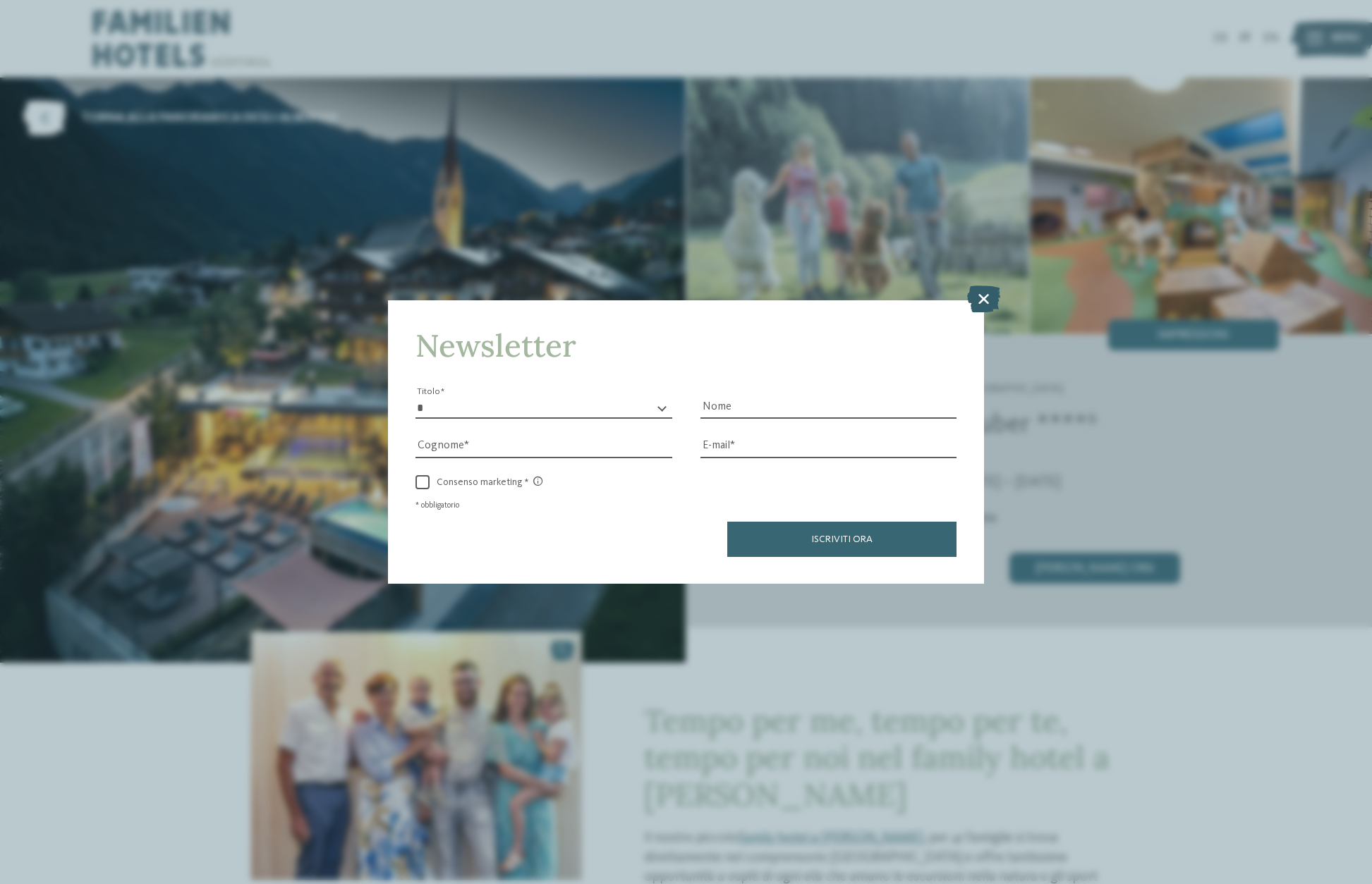
click at [998, 295] on icon at bounding box center [983, 299] width 33 height 27
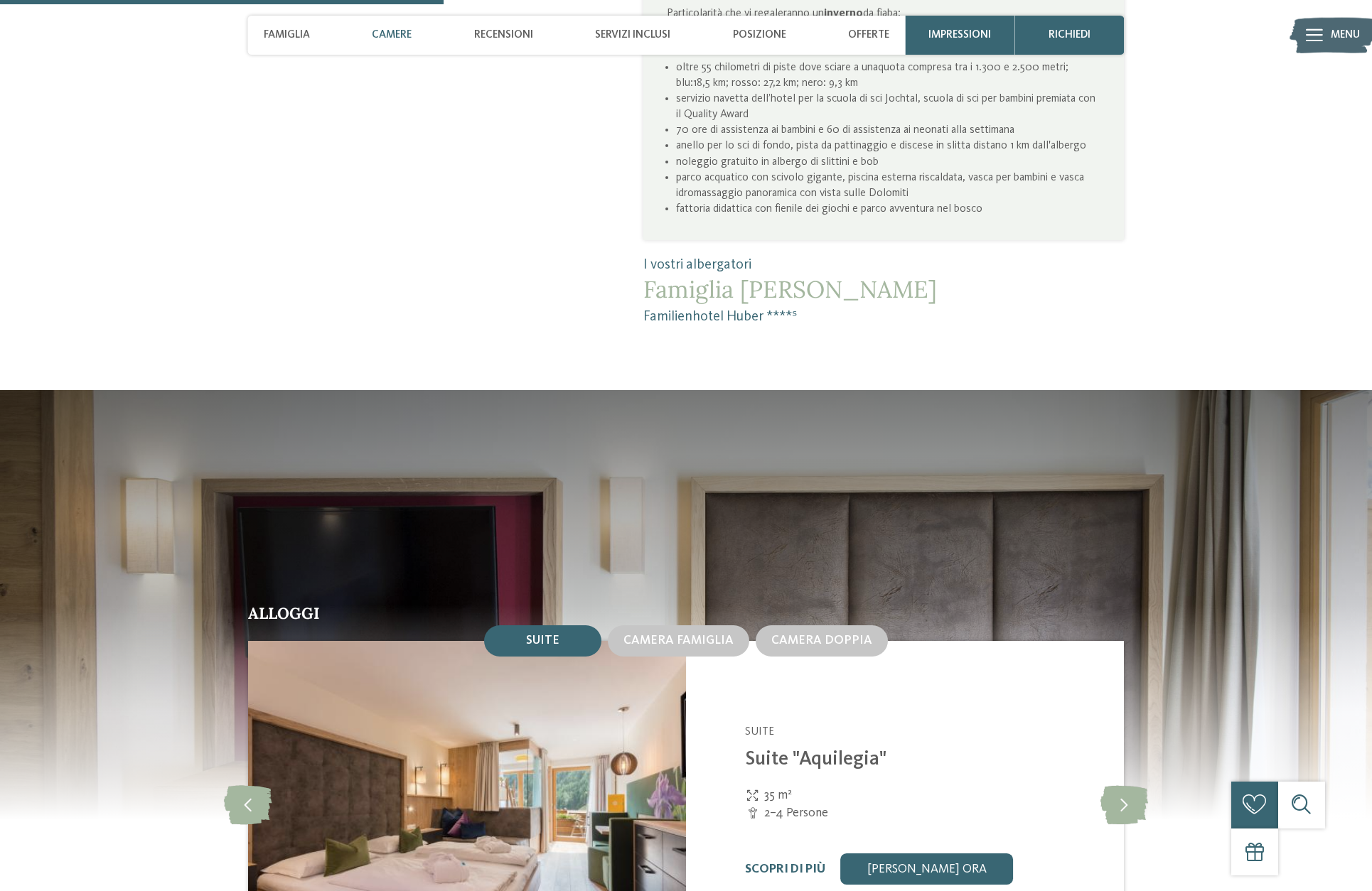
scroll to position [1706, 0]
